Goal: Contribute content: Add original content to the website for others to see

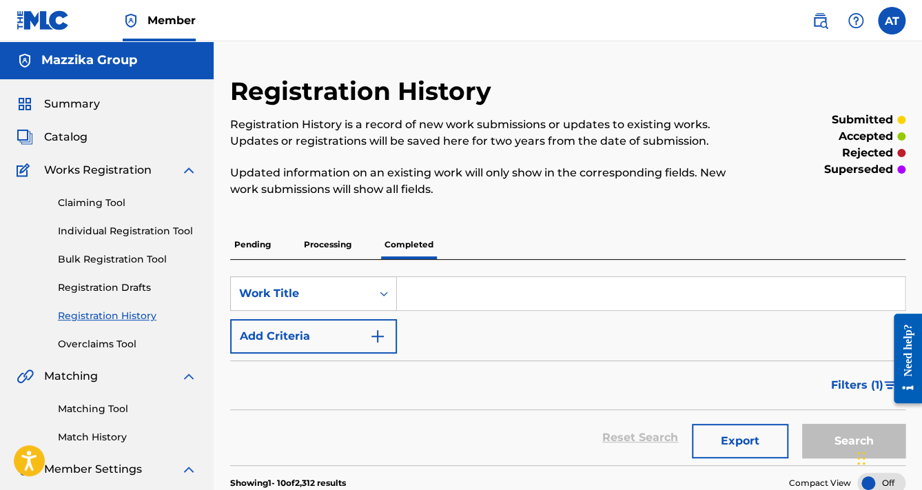
click at [73, 143] on span "Catalog" at bounding box center [65, 137] width 43 height 17
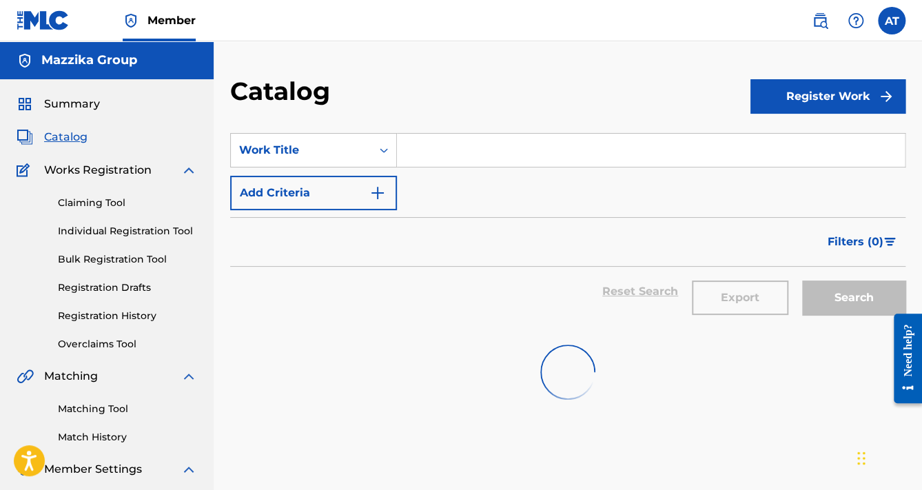
click at [438, 157] on input "Search Form" at bounding box center [651, 150] width 508 height 33
paste input "[PERSON_NAME]"
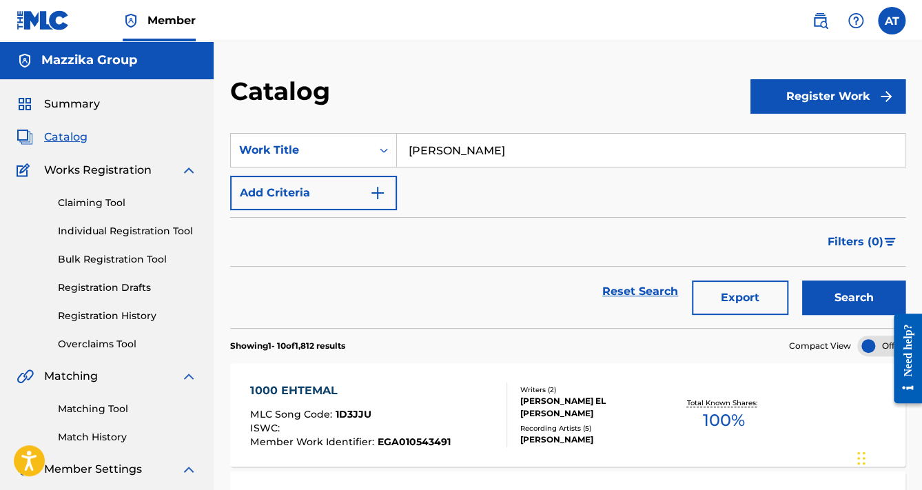
type input "[PERSON_NAME]"
click at [802, 280] on button "Search" at bounding box center [853, 297] width 103 height 34
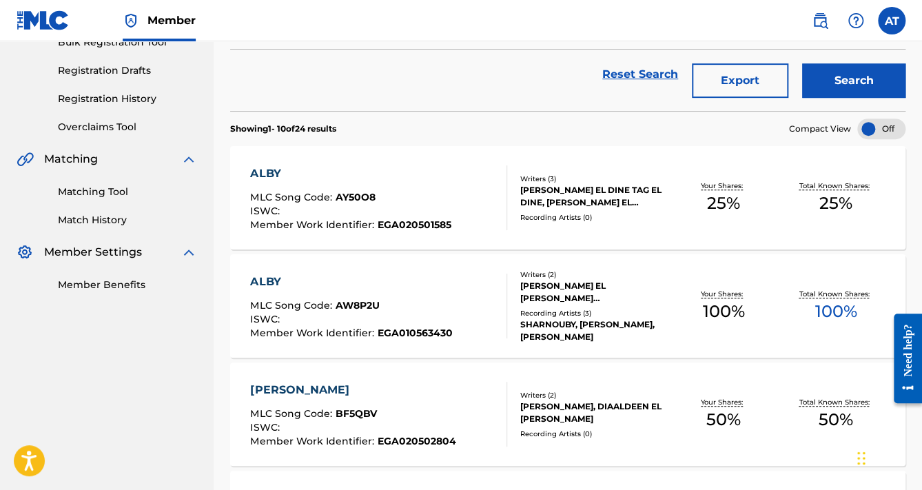
scroll to position [110, 0]
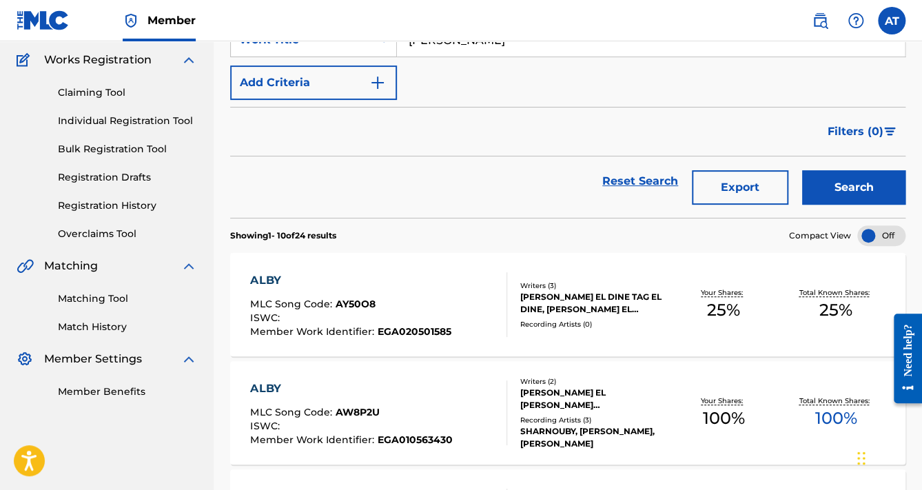
click at [119, 152] on link "Bulk Registration Tool" at bounding box center [127, 149] width 139 height 14
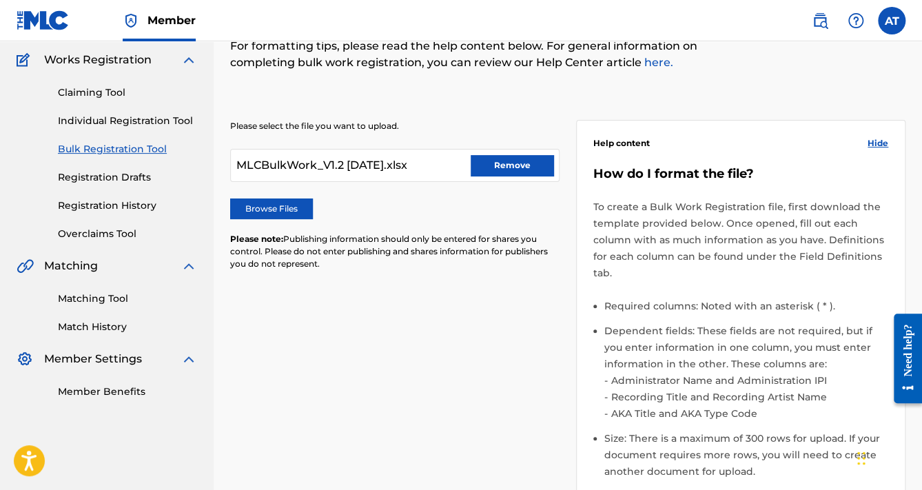
click at [518, 161] on button "Remove" at bounding box center [512, 165] width 83 height 21
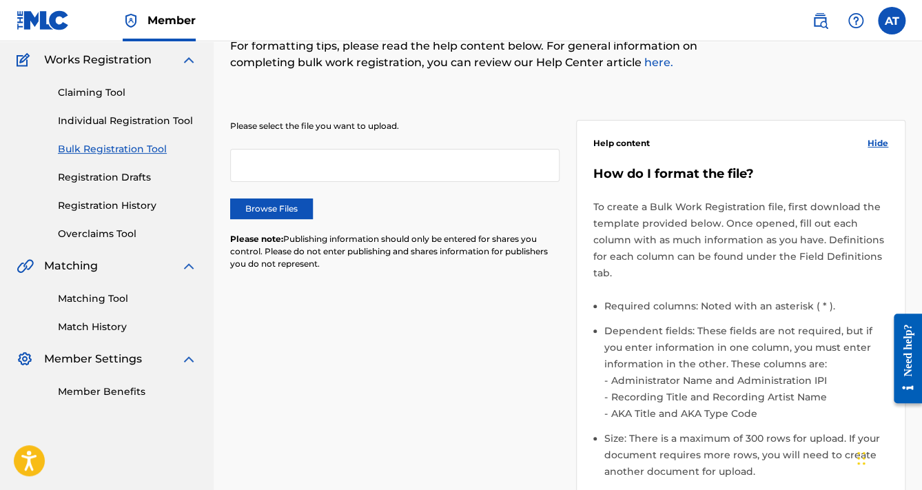
scroll to position [435, 0]
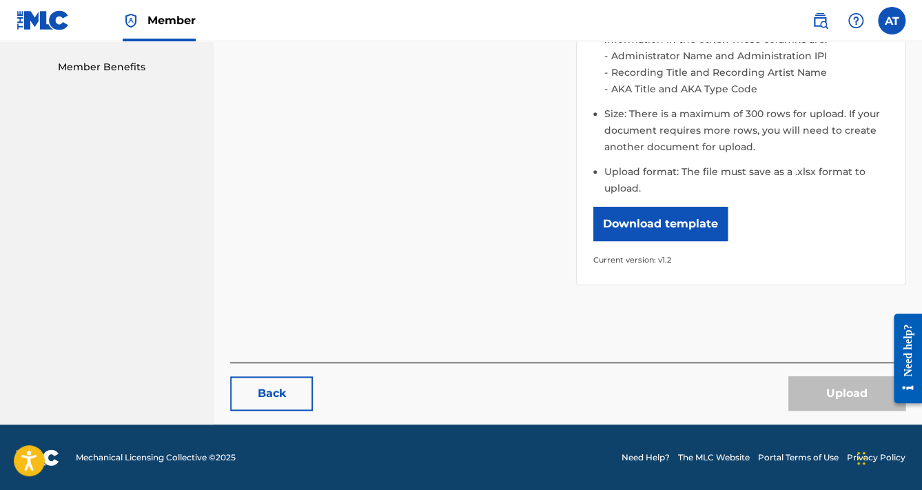
click at [672, 233] on button "Download template" at bounding box center [660, 224] width 134 height 34
click at [172, 217] on nav "Mazzika Group Summary Catalog Works Registration Claiming Tool Individual Regis…" at bounding box center [107, 16] width 214 height 818
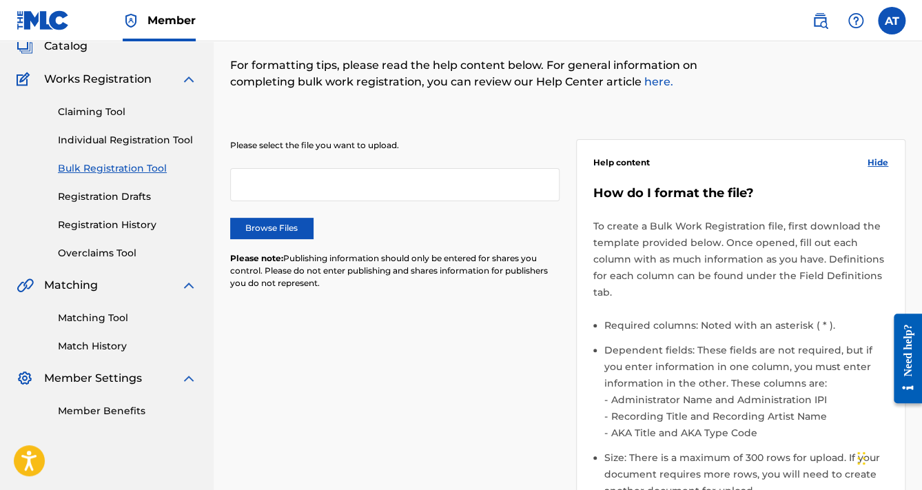
scroll to position [0, 0]
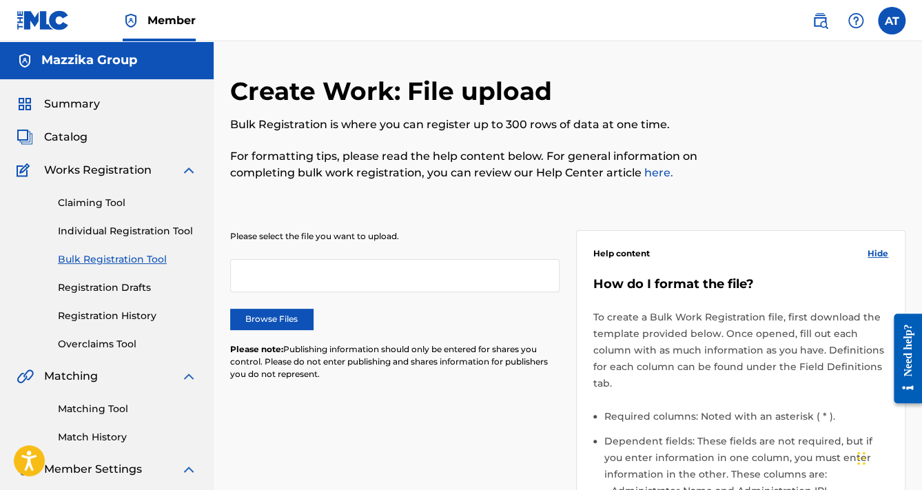
click at [63, 141] on span "Catalog" at bounding box center [65, 137] width 43 height 17
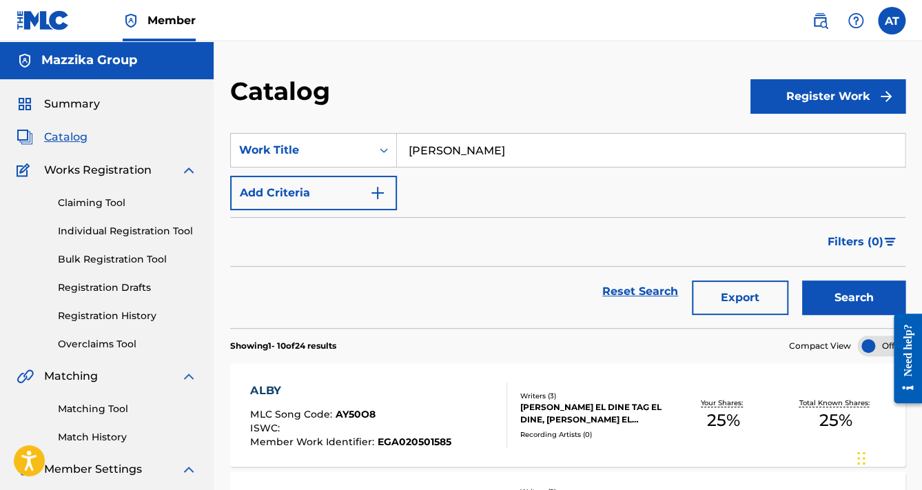
drag, startPoint x: 474, startPoint y: 154, endPoint x: 321, endPoint y: 183, distance: 155.7
click at [321, 183] on div "SearchWithCriteriaaf231f0d-5ea3-49fd-8852-57de1ce89770 Work Title [PERSON_NAME]…" at bounding box center [567, 171] width 675 height 77
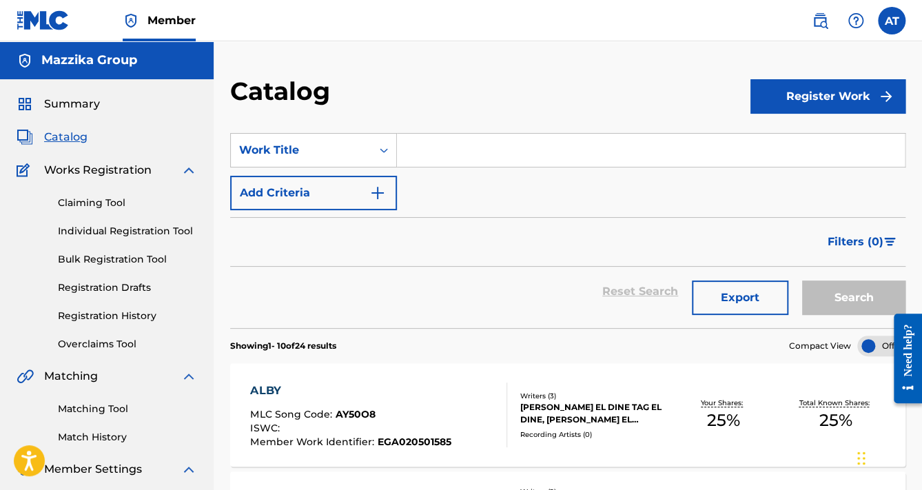
click at [328, 190] on button "Add Criteria" at bounding box center [313, 193] width 167 height 34
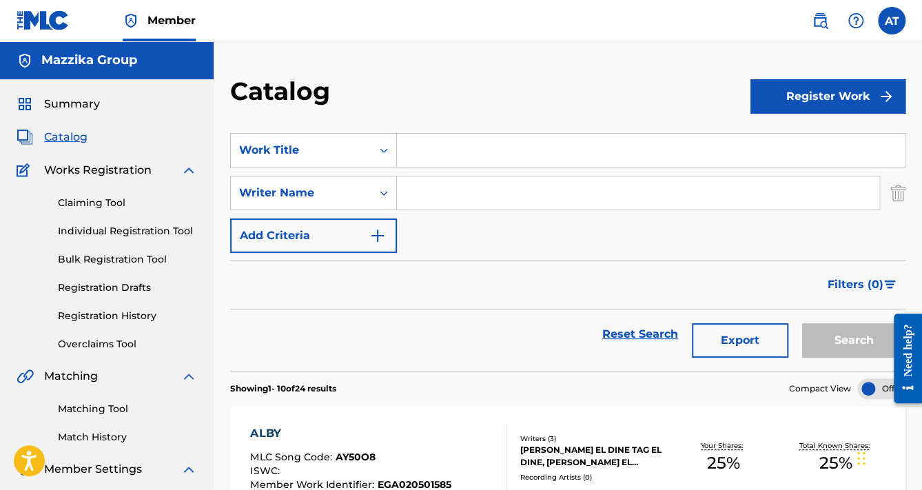
click at [452, 196] on input "Search Form" at bounding box center [638, 192] width 482 height 33
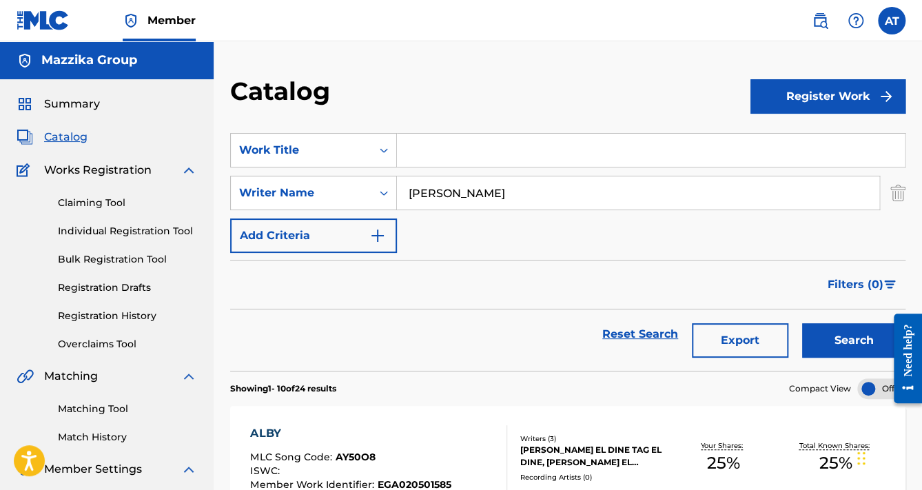
type input "[PERSON_NAME]"
click at [802, 323] on button "Search" at bounding box center [853, 340] width 103 height 34
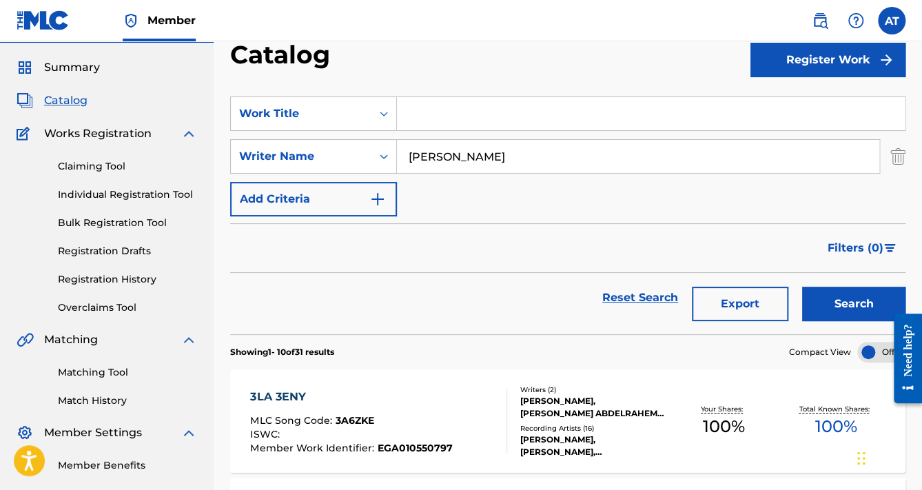
scroll to position [55, 0]
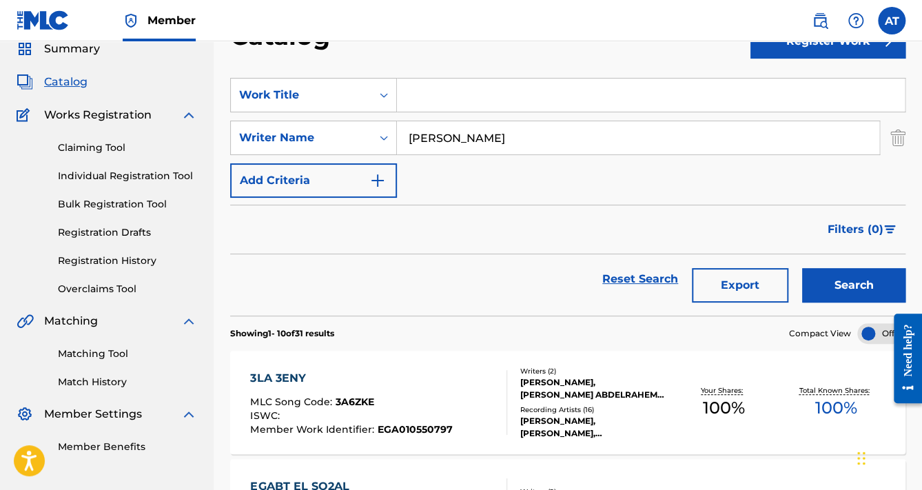
click at [466, 393] on div "3LA 3ENY MLC Song Code : 3A6ZKE ISWC : Member Work Identifier : EGA010550797" at bounding box center [378, 402] width 256 height 65
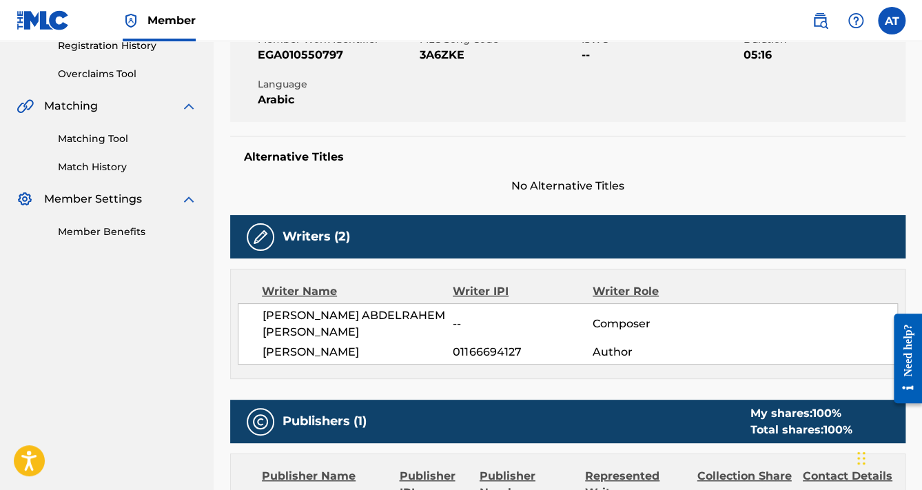
scroll to position [441, 0]
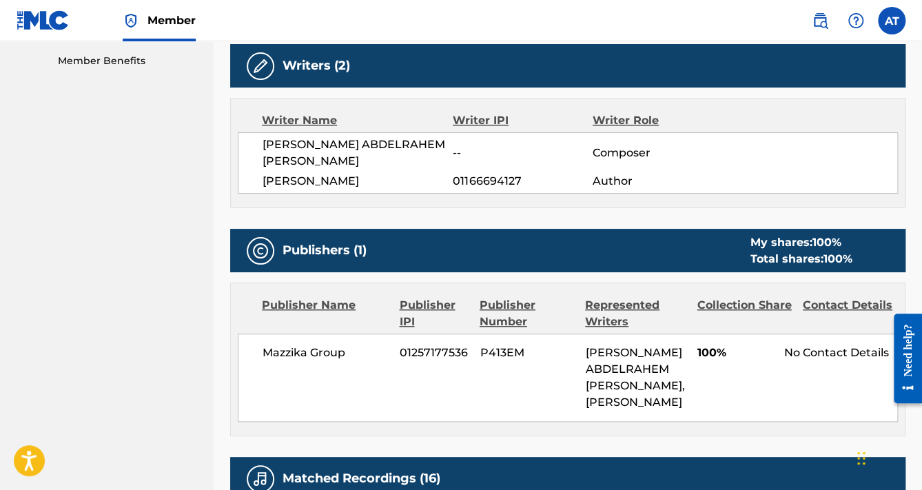
click at [487, 182] on span "01166694127" at bounding box center [523, 181] width 140 height 17
copy span "01166694127"
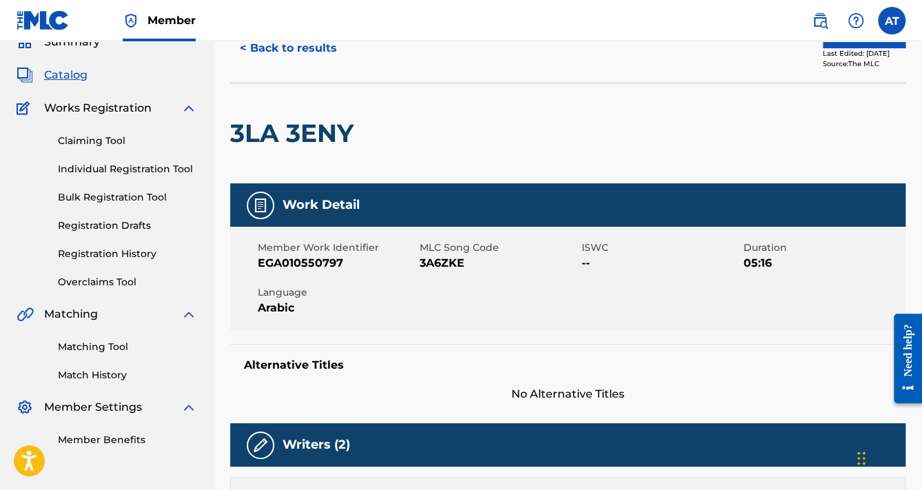
scroll to position [0, 0]
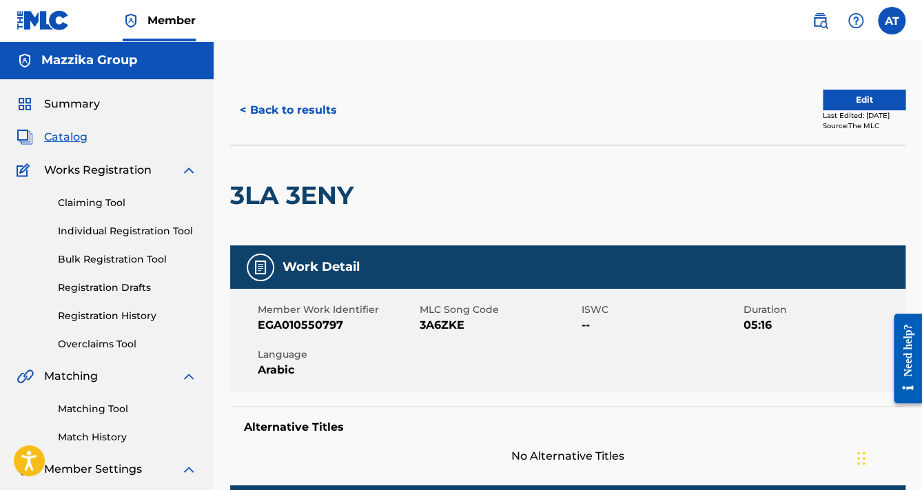
click at [132, 258] on link "Bulk Registration Tool" at bounding box center [127, 259] width 139 height 14
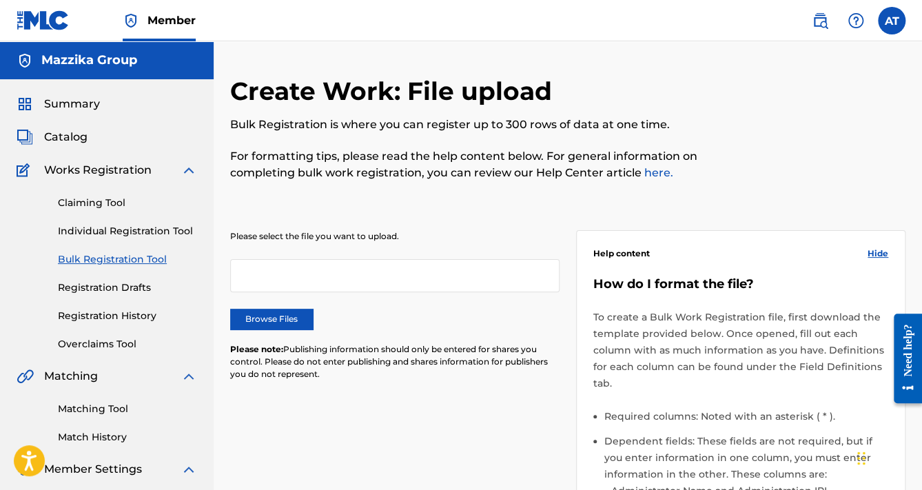
click at [298, 322] on label "Browse Files" at bounding box center [271, 319] width 83 height 21
click at [0, 0] on input "Browse Files" at bounding box center [0, 0] width 0 height 0
click at [251, 316] on label "Browse Files" at bounding box center [271, 319] width 83 height 21
click at [0, 0] on input "Browse Files" at bounding box center [0, 0] width 0 height 0
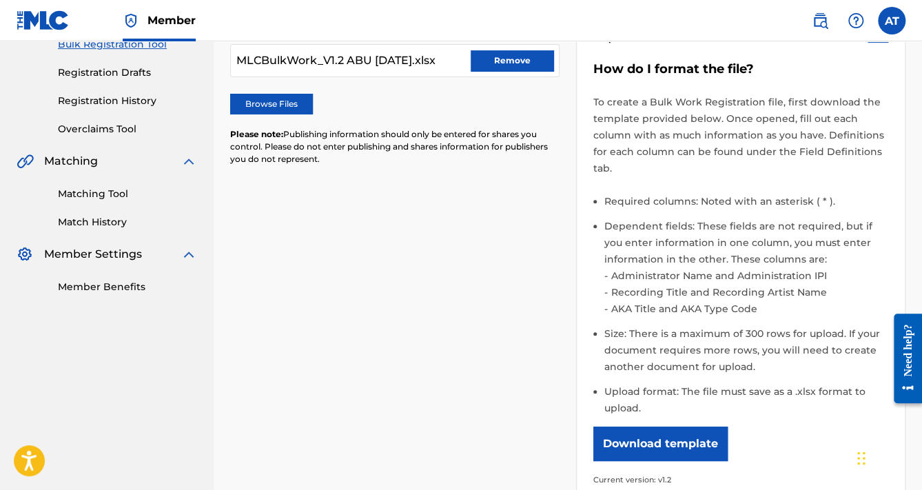
scroll to position [435, 0]
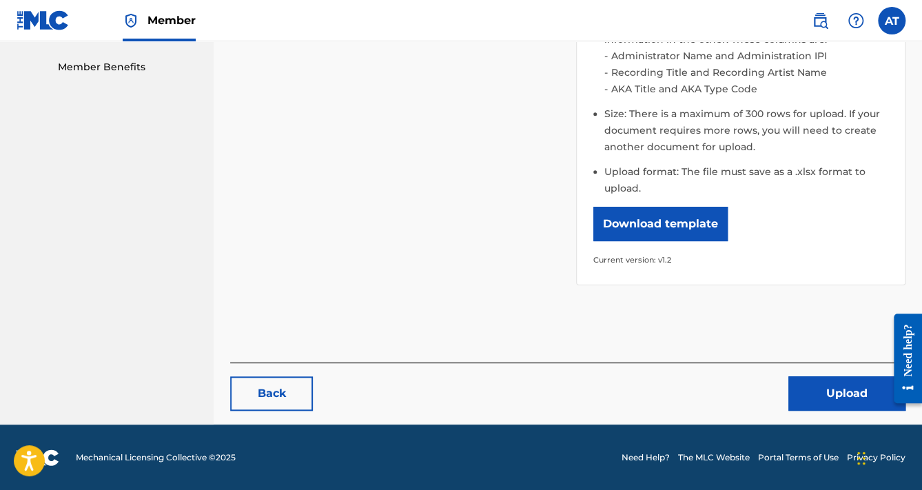
click at [838, 386] on button "Upload" at bounding box center [846, 393] width 117 height 34
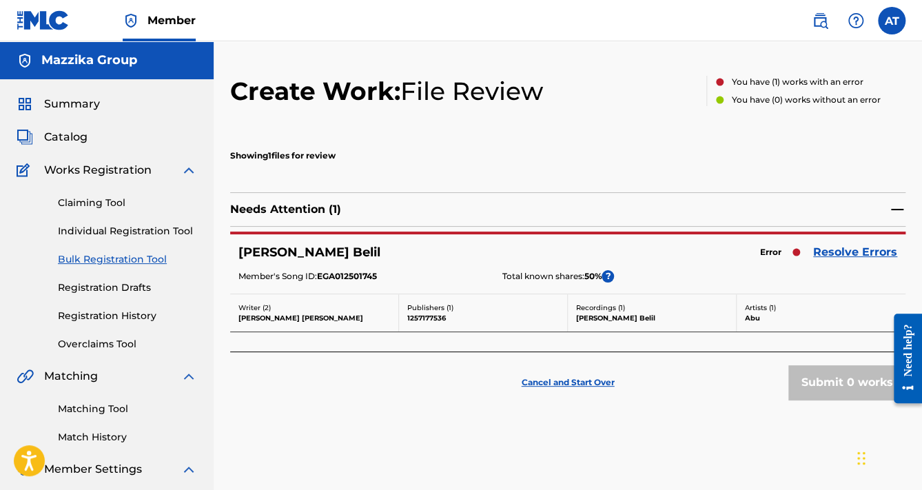
click at [848, 251] on link "Resolve Errors" at bounding box center [855, 252] width 84 height 17
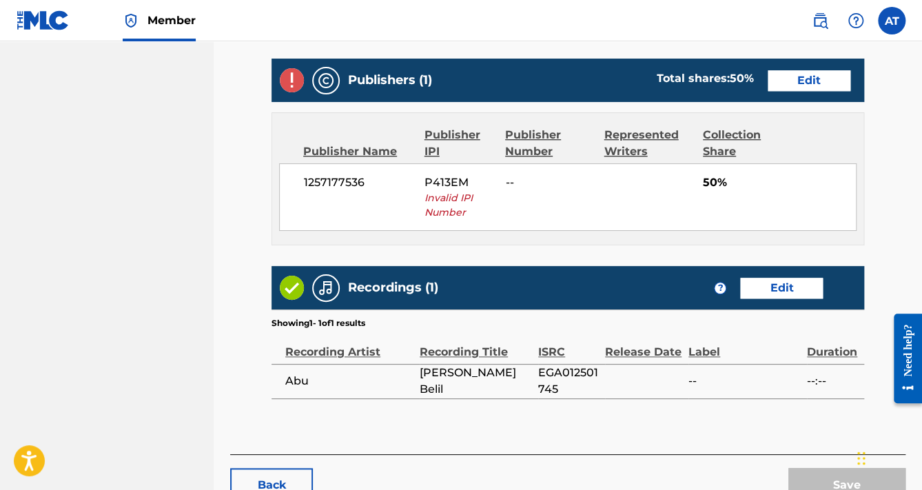
scroll to position [551, 0]
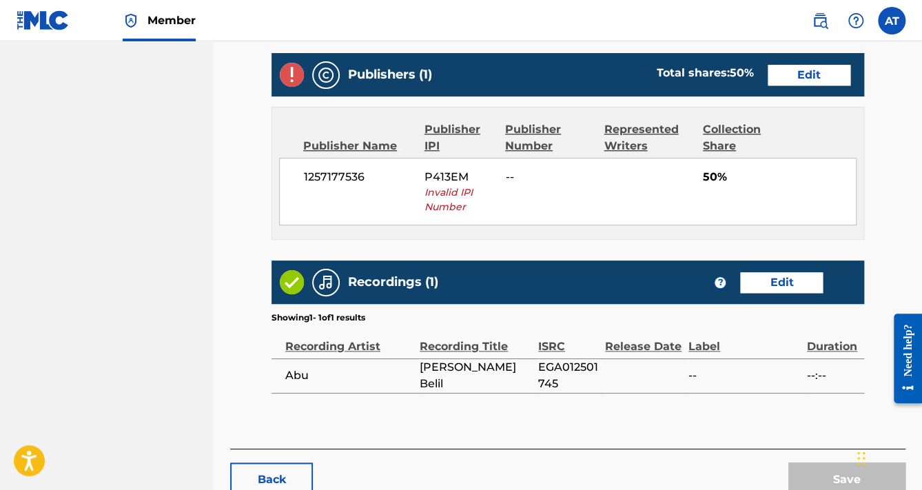
click at [801, 74] on link "Edit" at bounding box center [809, 75] width 83 height 21
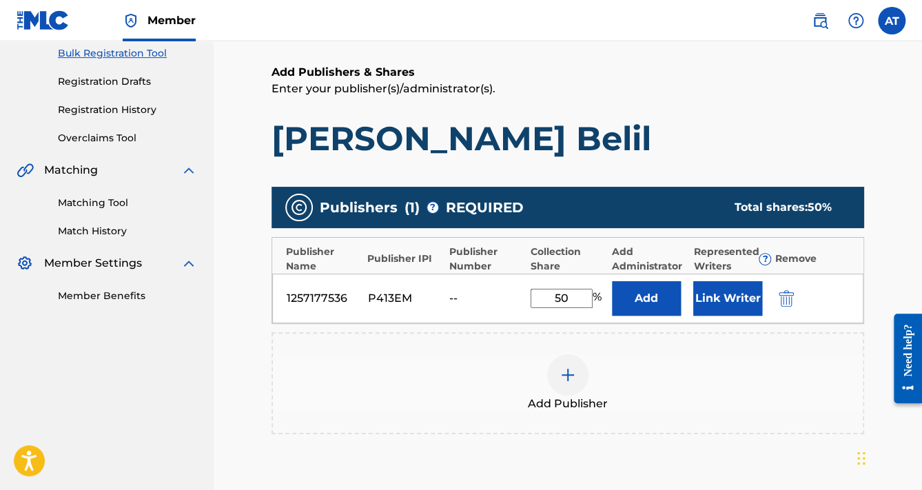
scroll to position [220, 0]
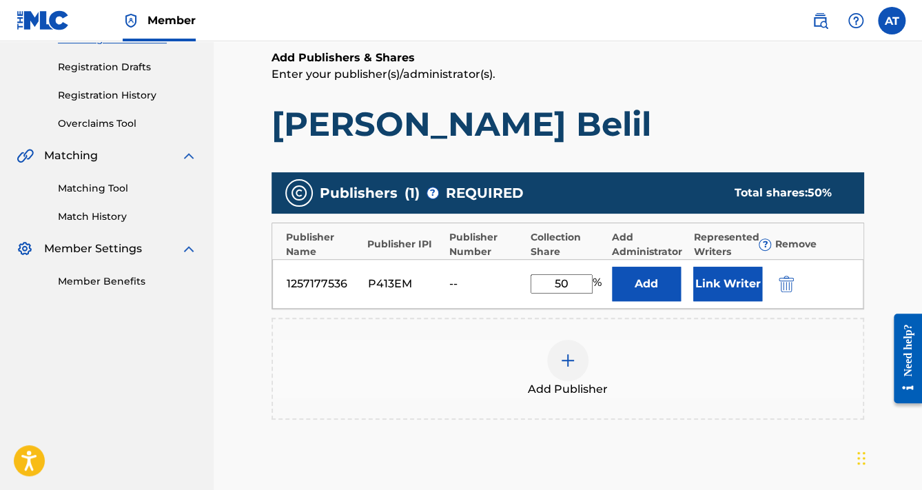
click at [783, 276] on img "submit" at bounding box center [786, 284] width 15 height 17
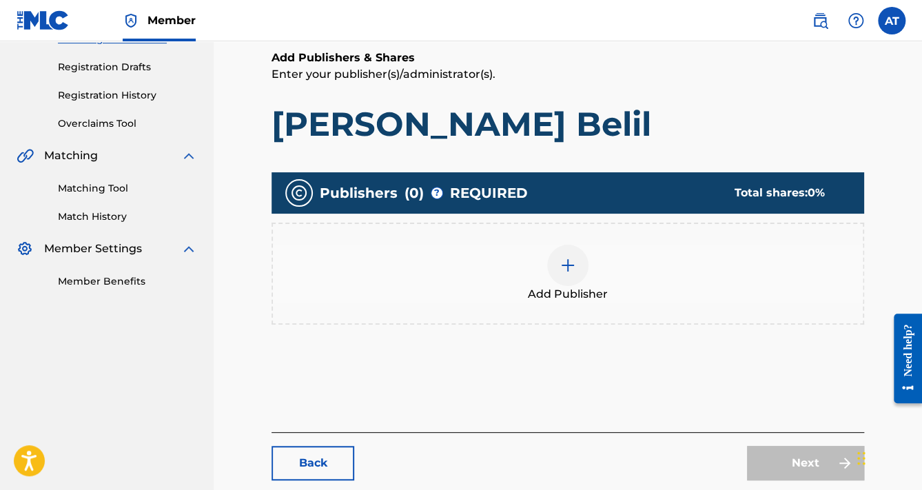
click at [777, 275] on div "Add Publisher" at bounding box center [568, 274] width 590 height 58
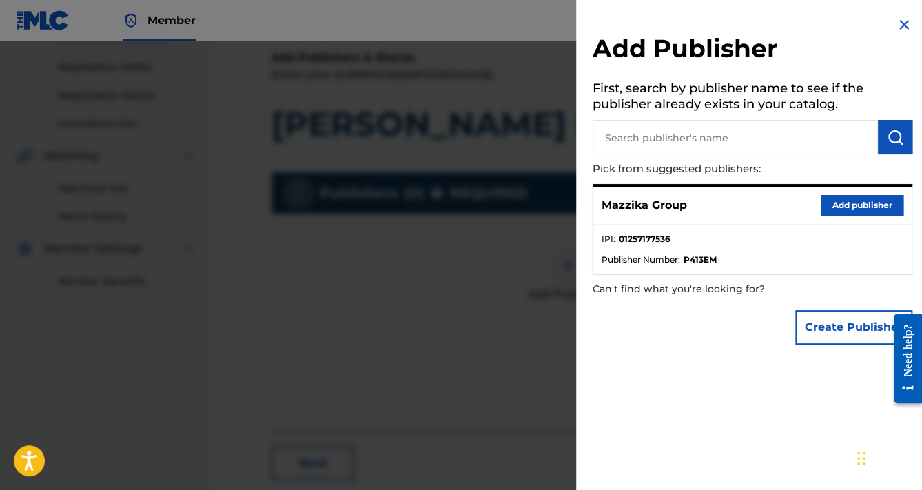
click at [838, 203] on button "Add publisher" at bounding box center [862, 205] width 83 height 21
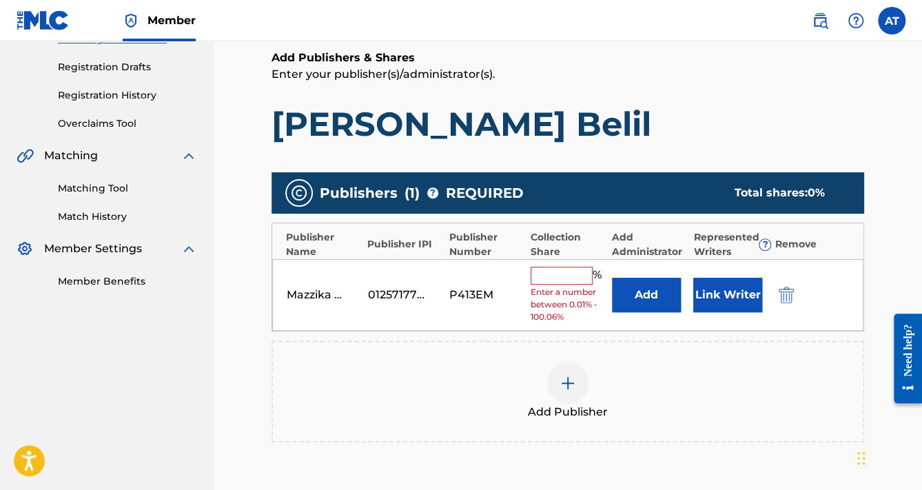
click at [546, 260] on div "Mazzika Group 01257177536 P413EM % Enter a number between 0.01% - 100.06% Add L…" at bounding box center [567, 295] width 591 height 72
click at [548, 273] on input "text" at bounding box center [562, 276] width 62 height 18
type input "50"
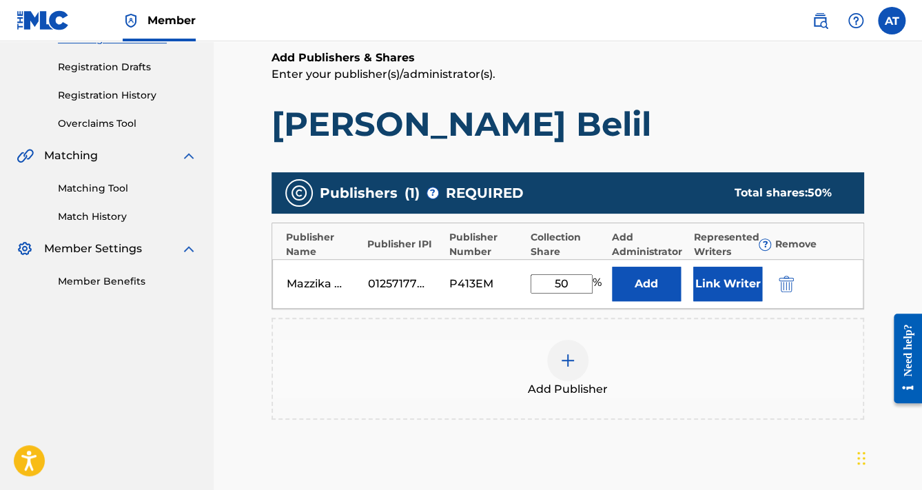
click at [716, 287] on button "Link Writer" at bounding box center [727, 284] width 69 height 34
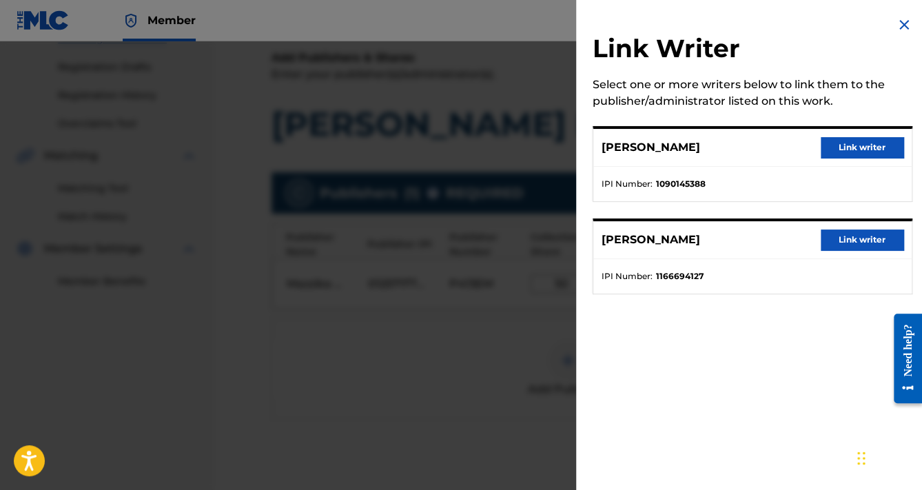
click at [853, 143] on button "Link writer" at bounding box center [862, 147] width 83 height 21
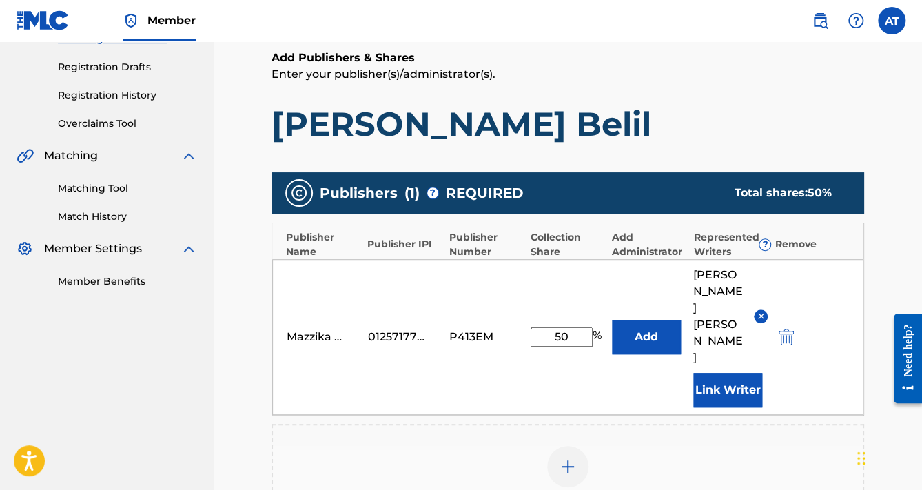
scroll to position [492, 0]
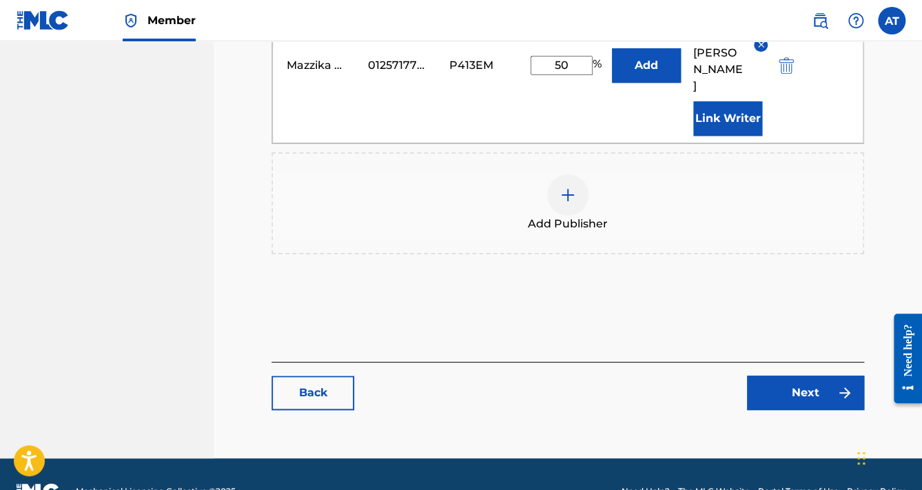
click at [780, 376] on link "Next" at bounding box center [805, 393] width 117 height 34
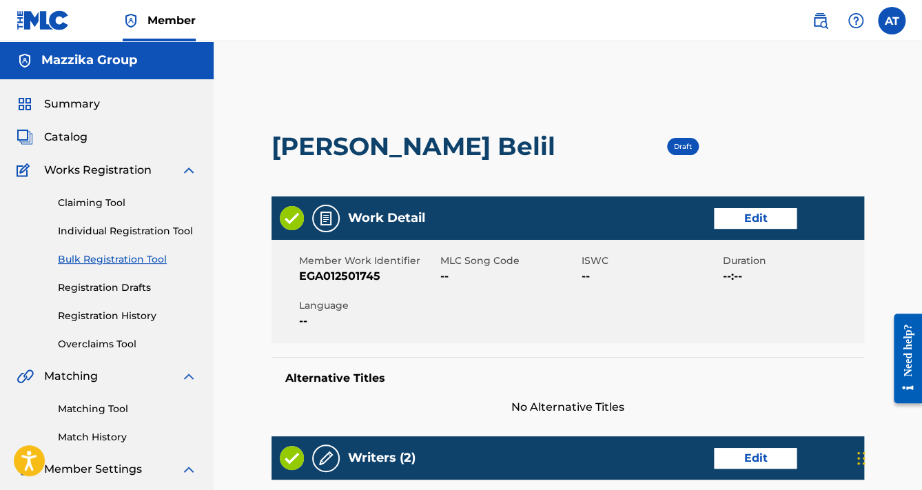
click at [733, 216] on link "Edit" at bounding box center [755, 218] width 83 height 21
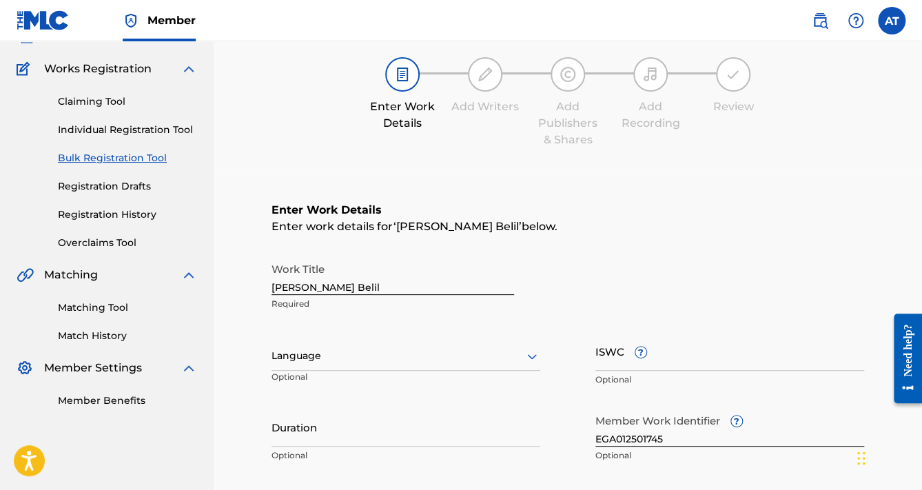
scroll to position [276, 0]
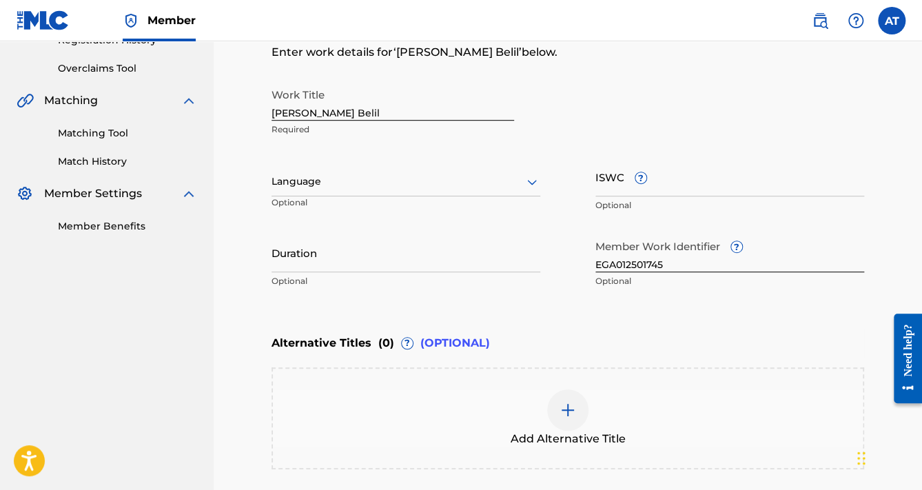
click at [299, 181] on div at bounding box center [405, 181] width 269 height 17
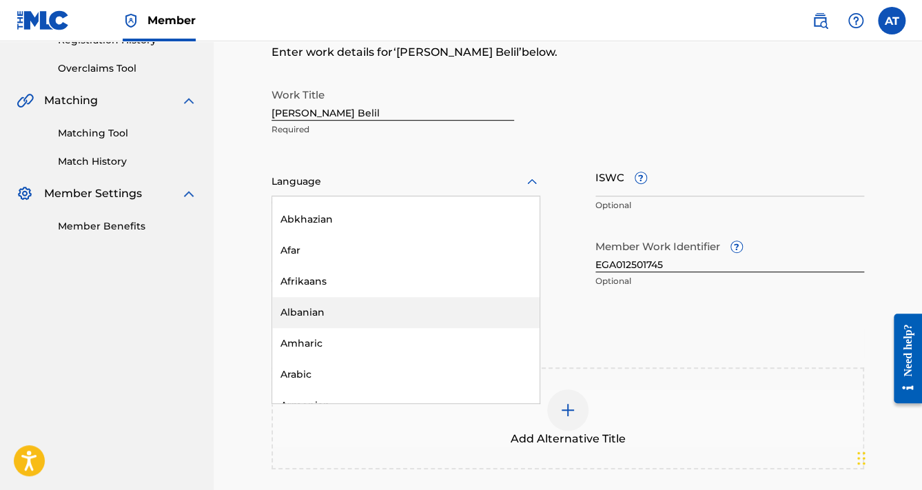
scroll to position [110, 0]
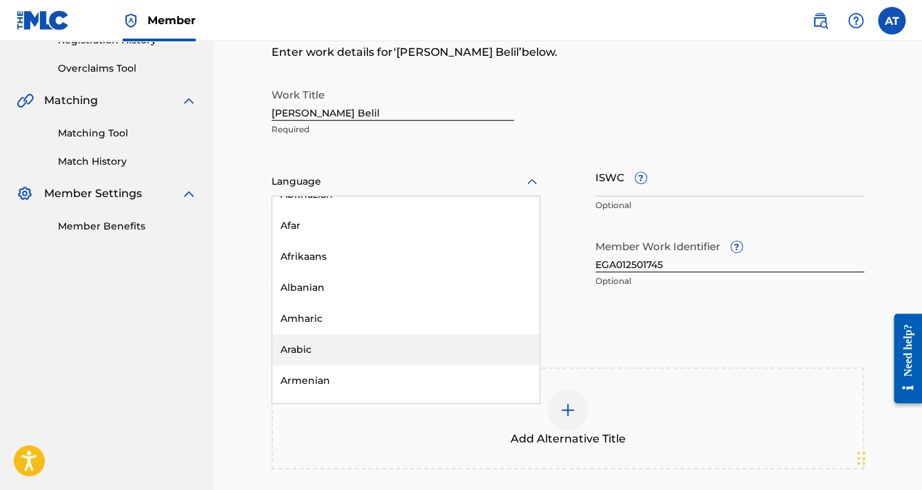
click at [309, 341] on div "Arabic" at bounding box center [405, 349] width 267 height 31
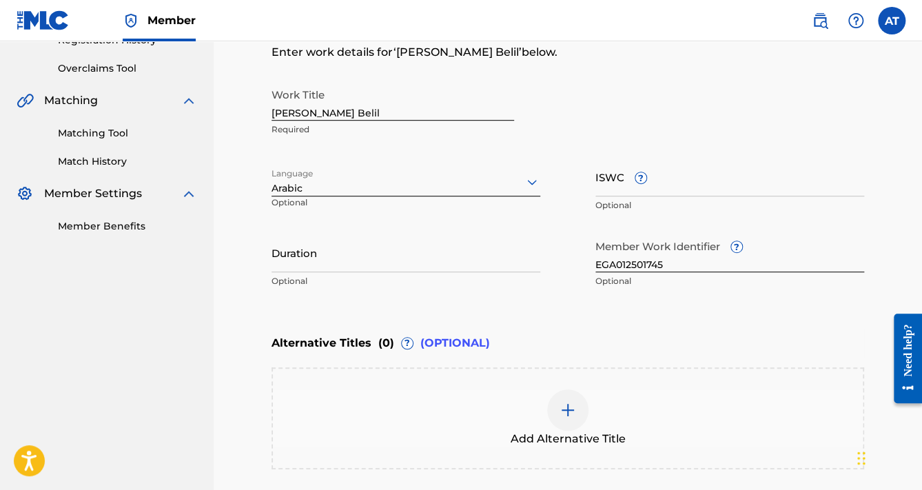
click at [307, 261] on input "Duration" at bounding box center [405, 252] width 269 height 39
paste input "3:18"
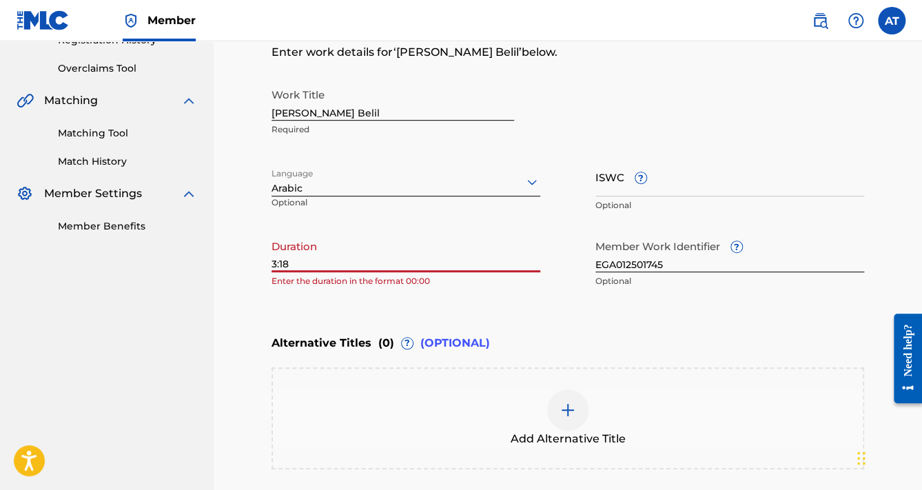
click at [273, 256] on input "3:18" at bounding box center [405, 252] width 269 height 39
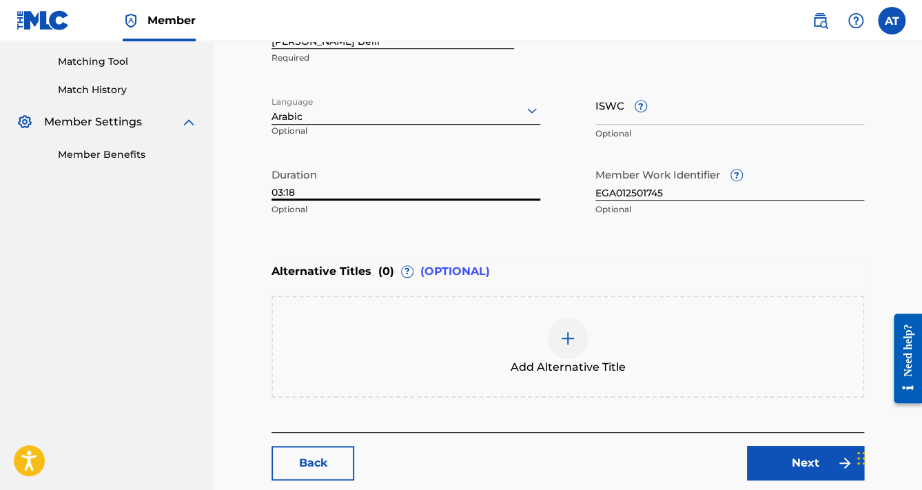
scroll to position [451, 0]
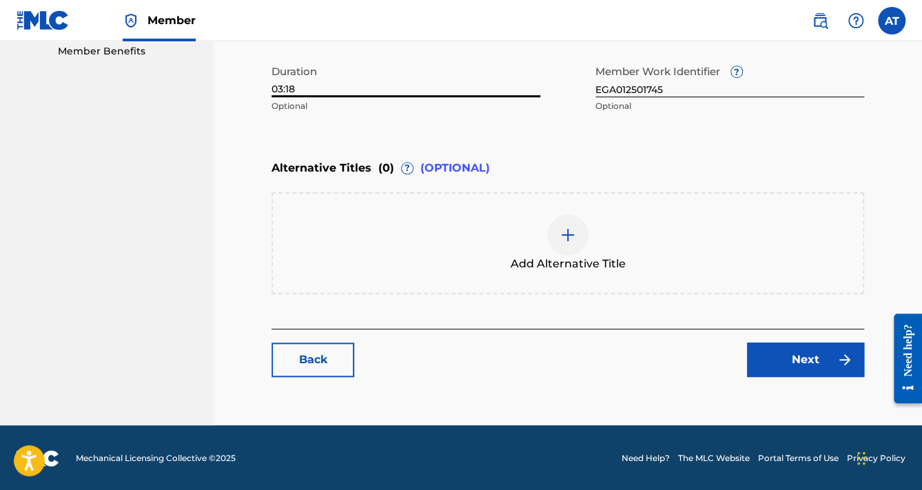
type input "03:18"
click at [831, 364] on link "Next" at bounding box center [805, 359] width 117 height 34
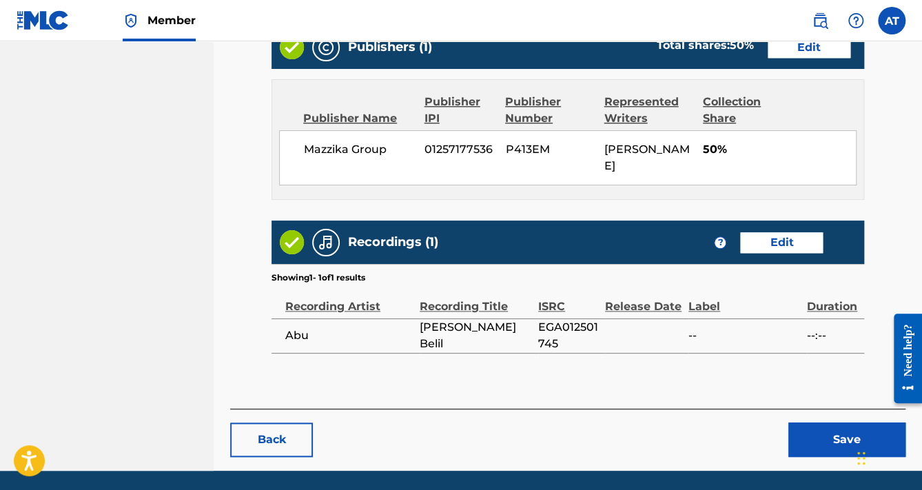
scroll to position [624, 0]
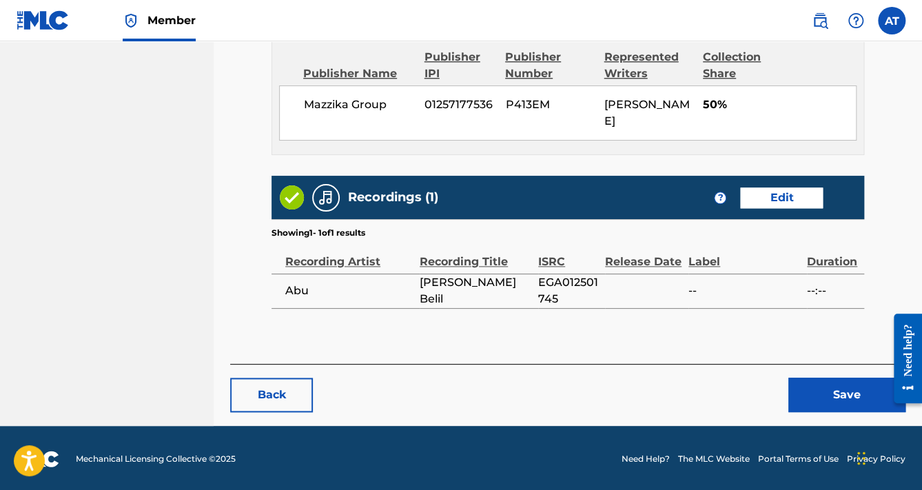
click at [814, 380] on button "Save" at bounding box center [846, 395] width 117 height 34
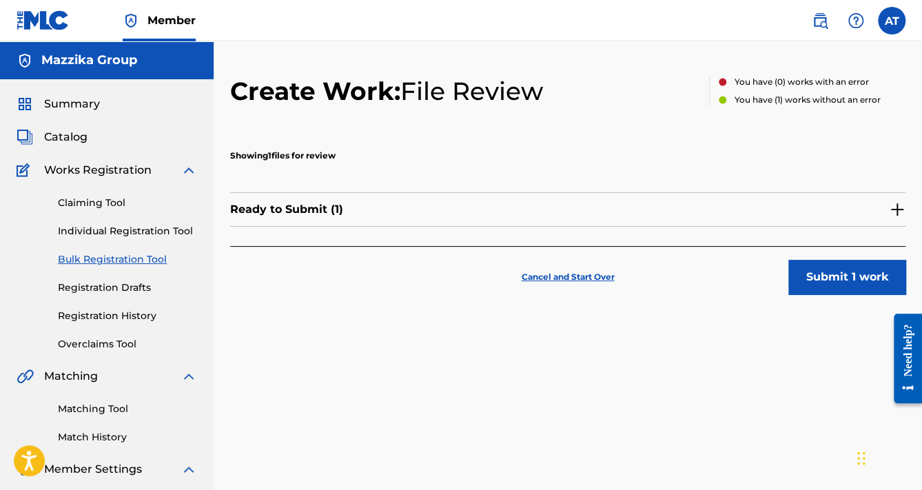
click at [844, 272] on button "Submit 1 work" at bounding box center [846, 277] width 117 height 34
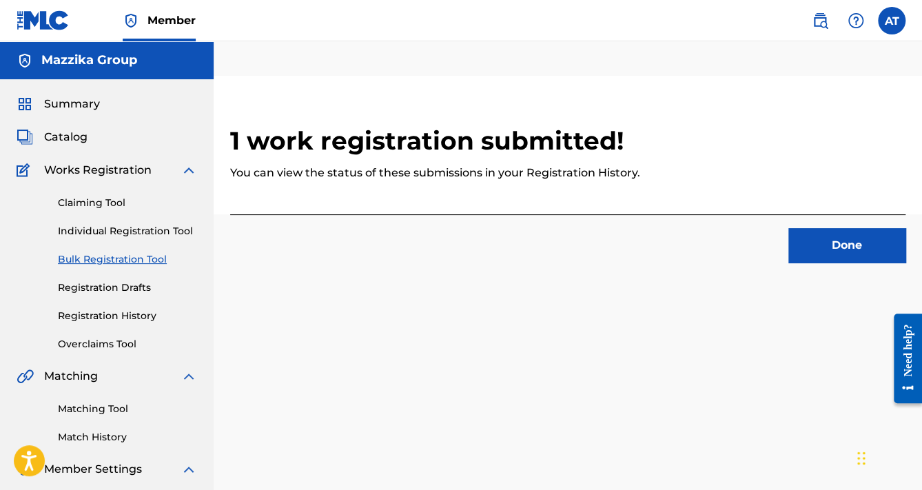
click at [832, 249] on button "Done" at bounding box center [846, 245] width 117 height 34
